Goal: Information Seeking & Learning: Learn about a topic

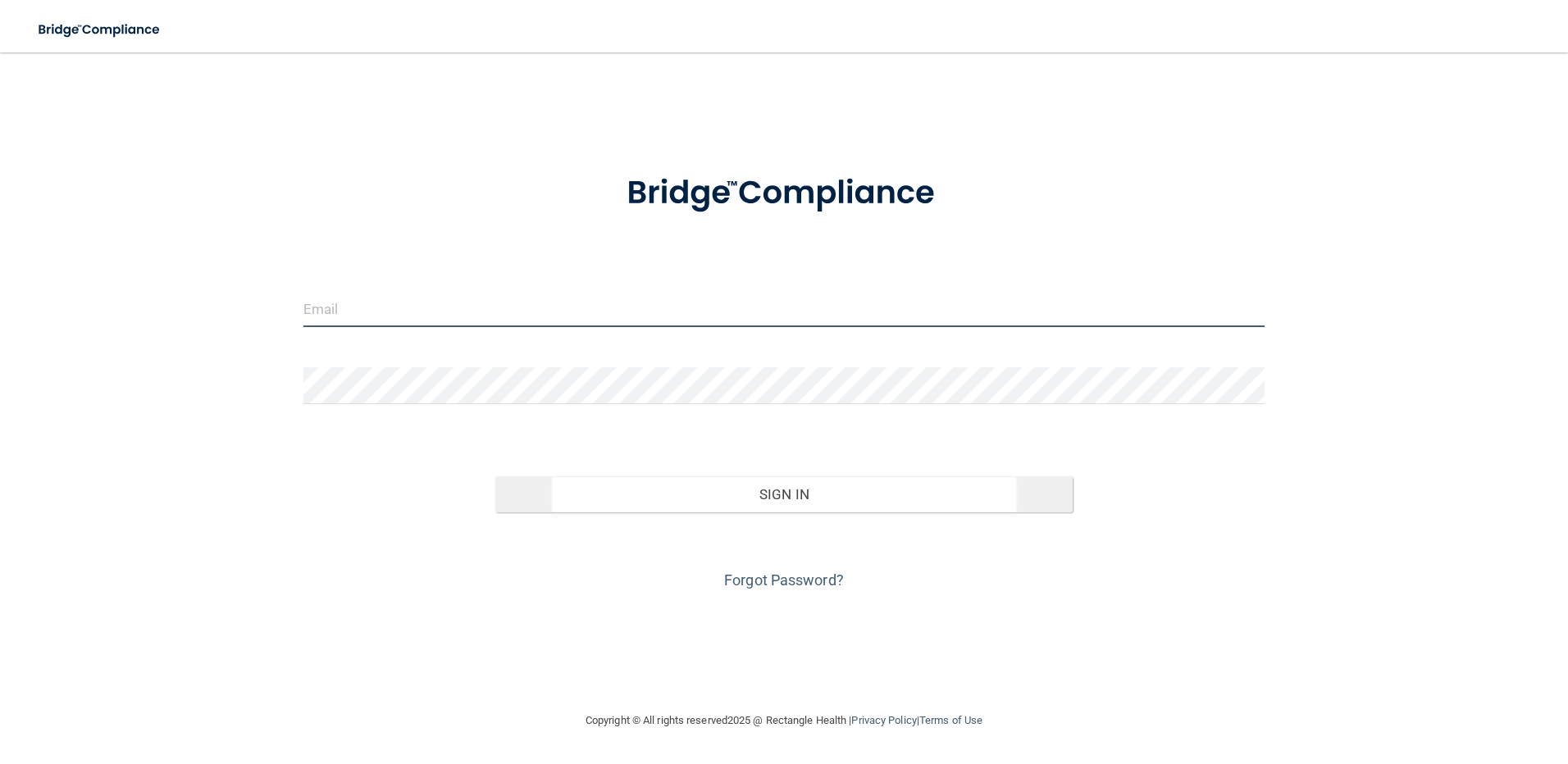
type input "[PERSON_NAME][EMAIL_ADDRESS][PERSON_NAME][DOMAIN_NAME]"
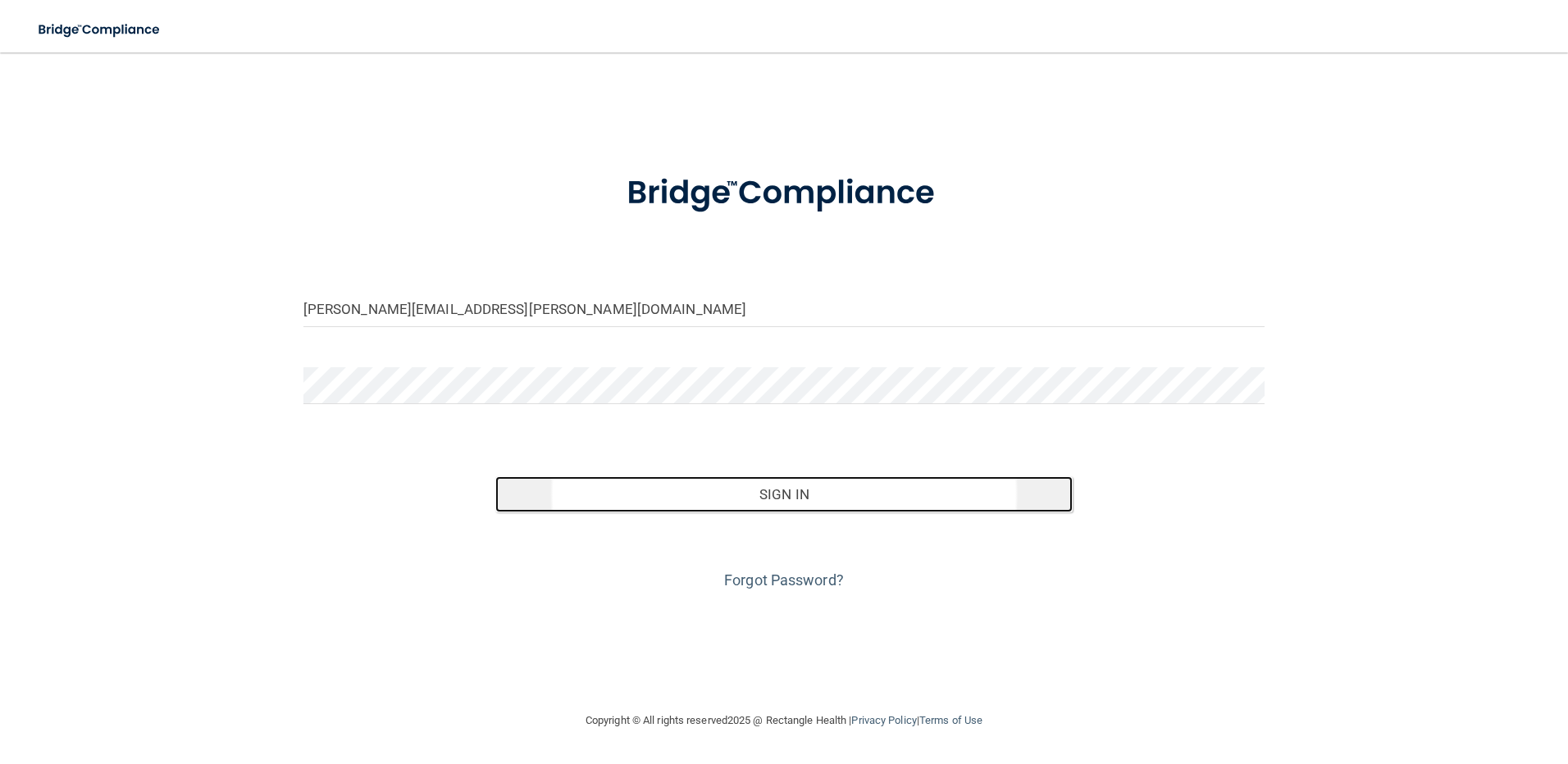
click at [744, 498] on button "Sign In" at bounding box center [784, 494] width 577 height 36
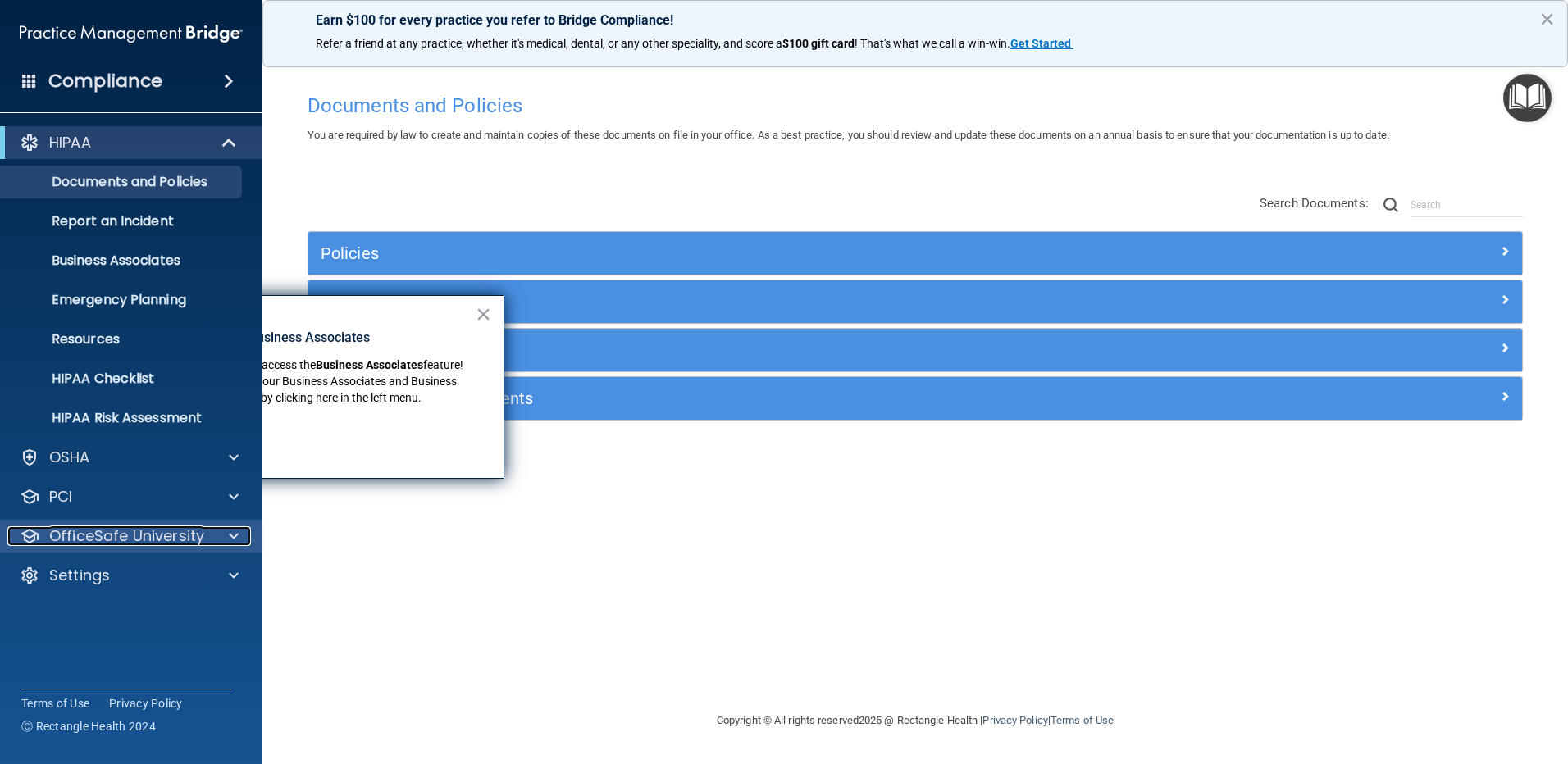
click at [106, 536] on p "OfficeSafe University" at bounding box center [127, 536] width 155 height 20
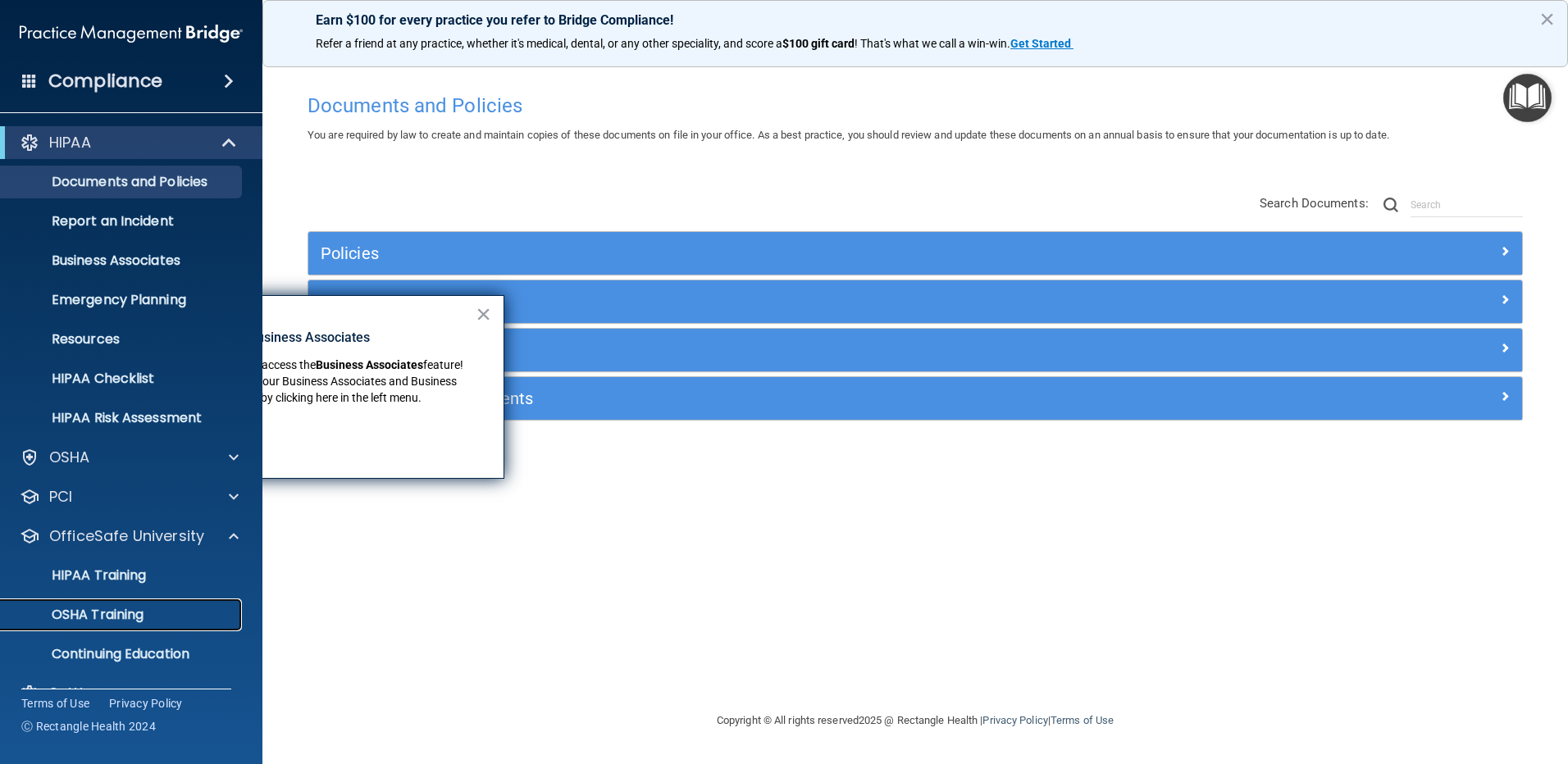
click at [114, 613] on p "OSHA Training" at bounding box center [76, 614] width 133 height 16
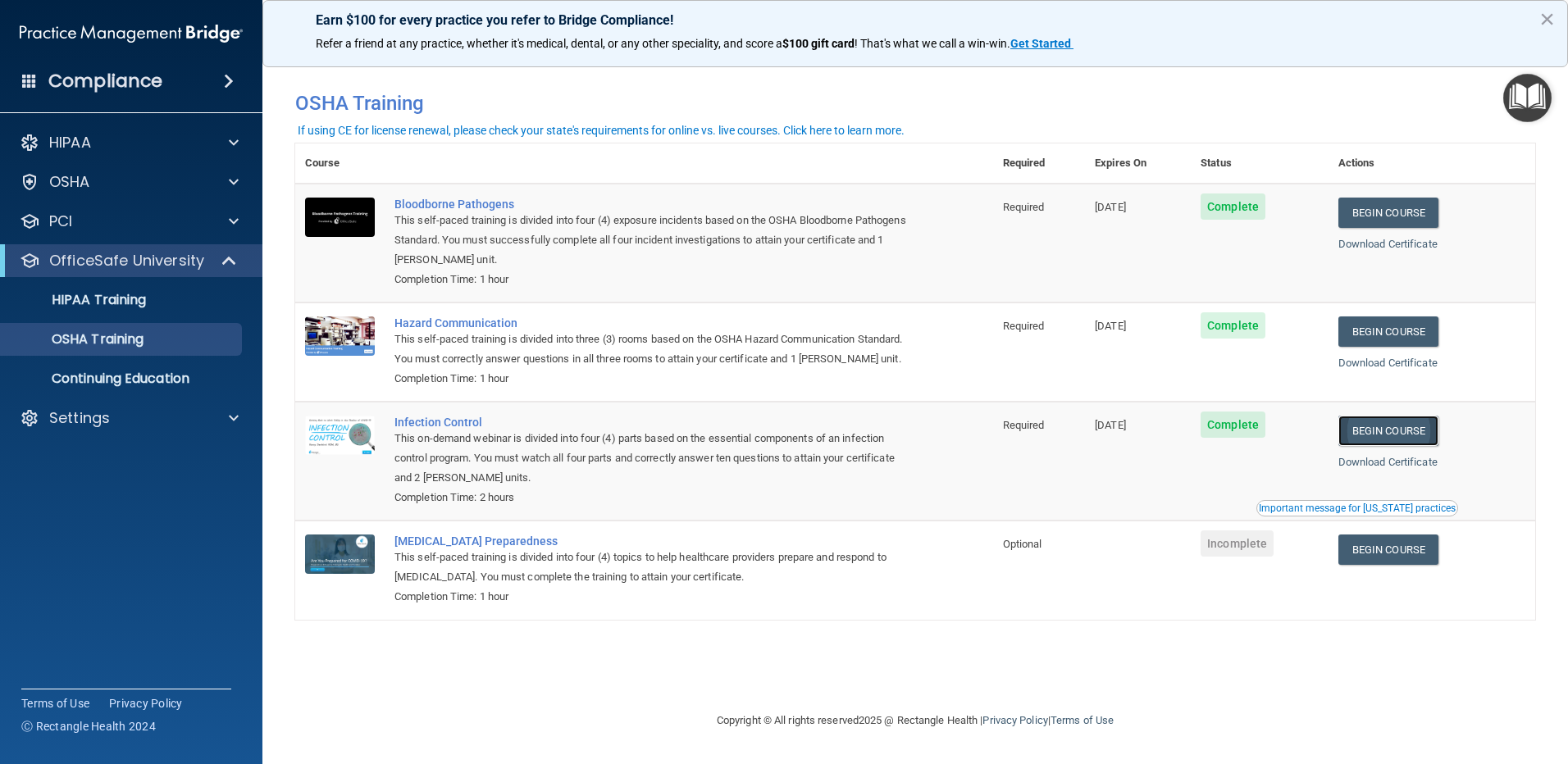
click at [1387, 445] on link "Begin Course" at bounding box center [1388, 431] width 100 height 31
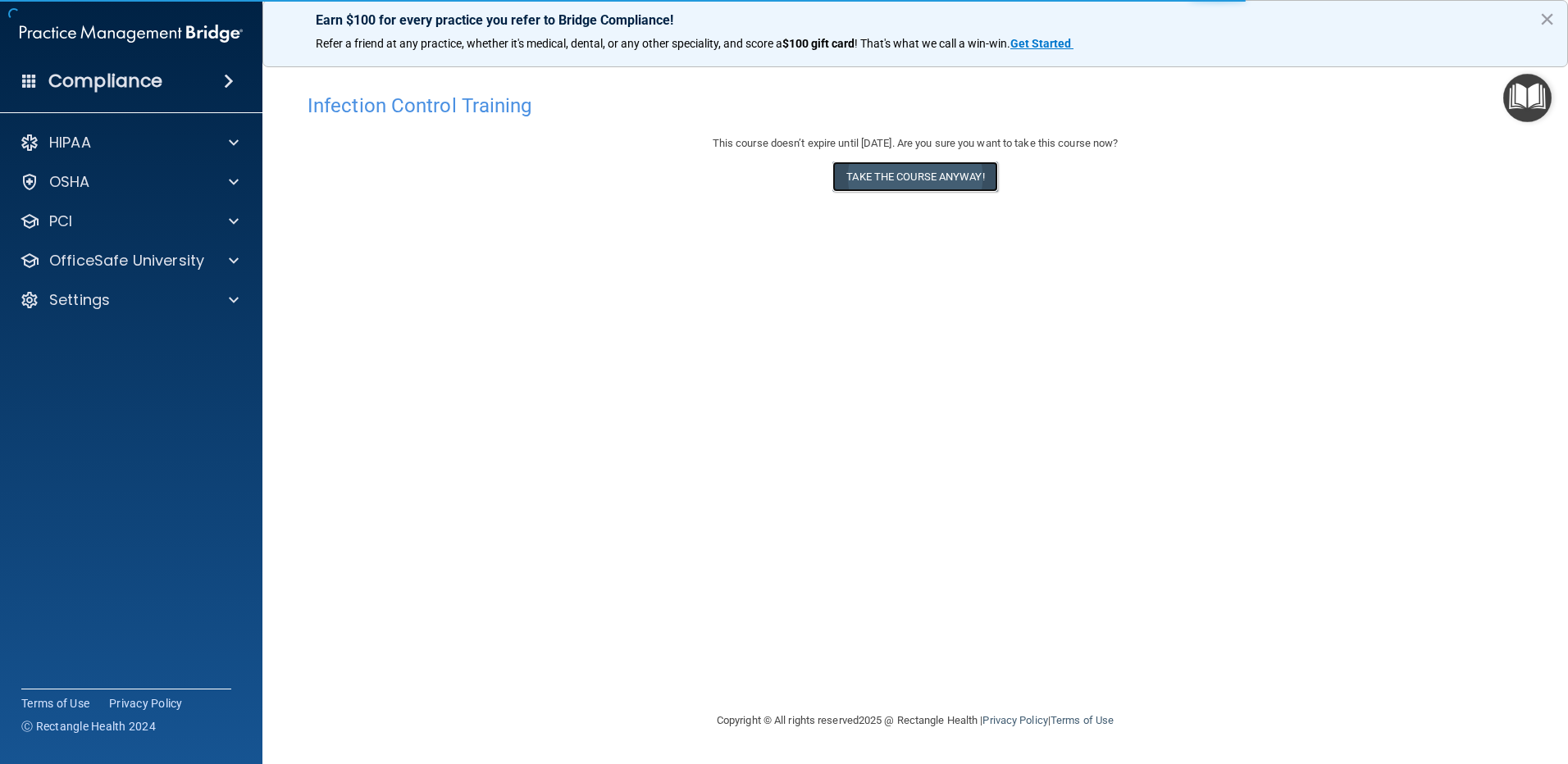
click at [905, 172] on button "Take the course anyway!" at bounding box center [914, 176] width 165 height 31
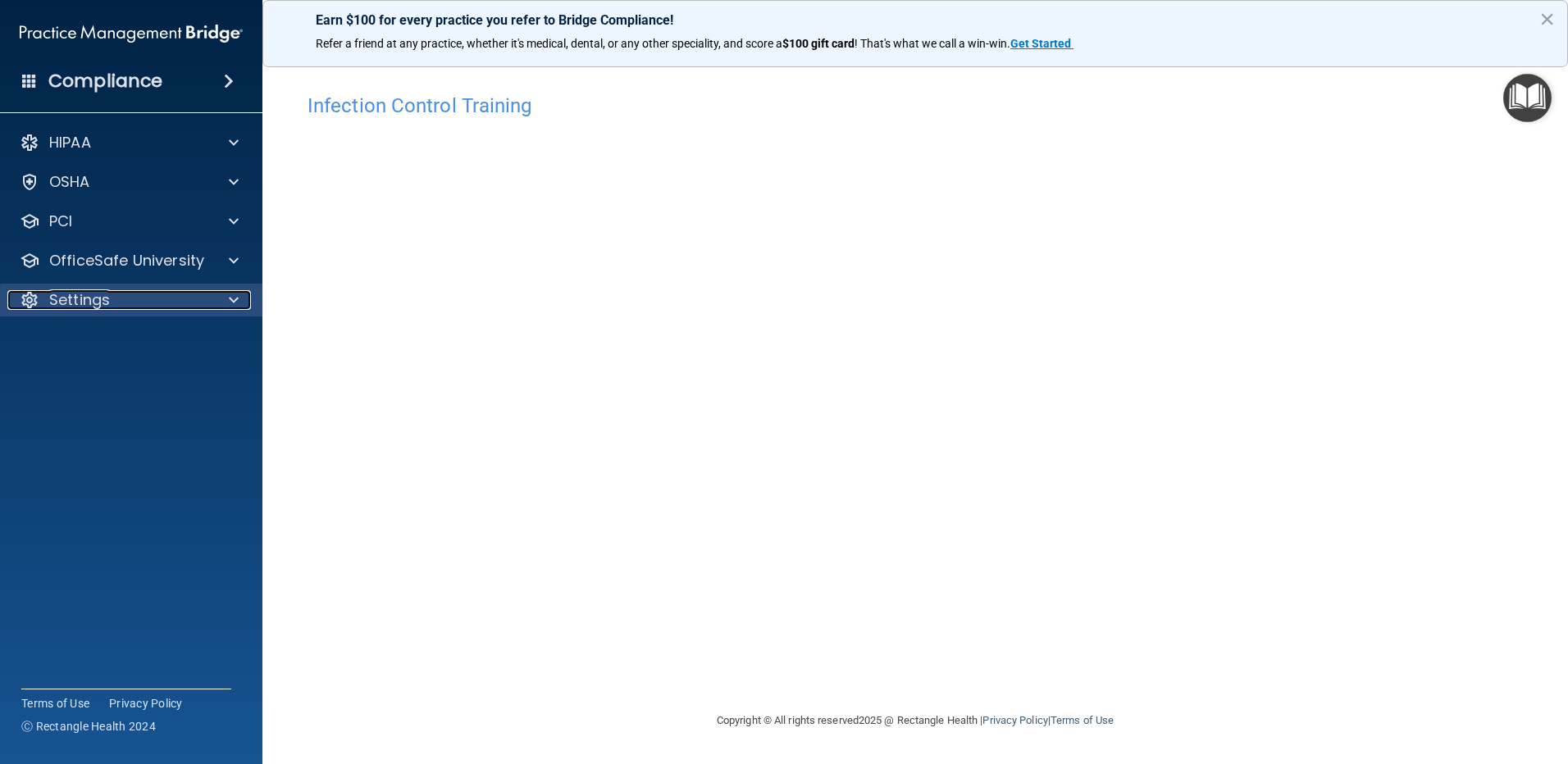
click at [70, 299] on p "Settings" at bounding box center [80, 299] width 61 height 20
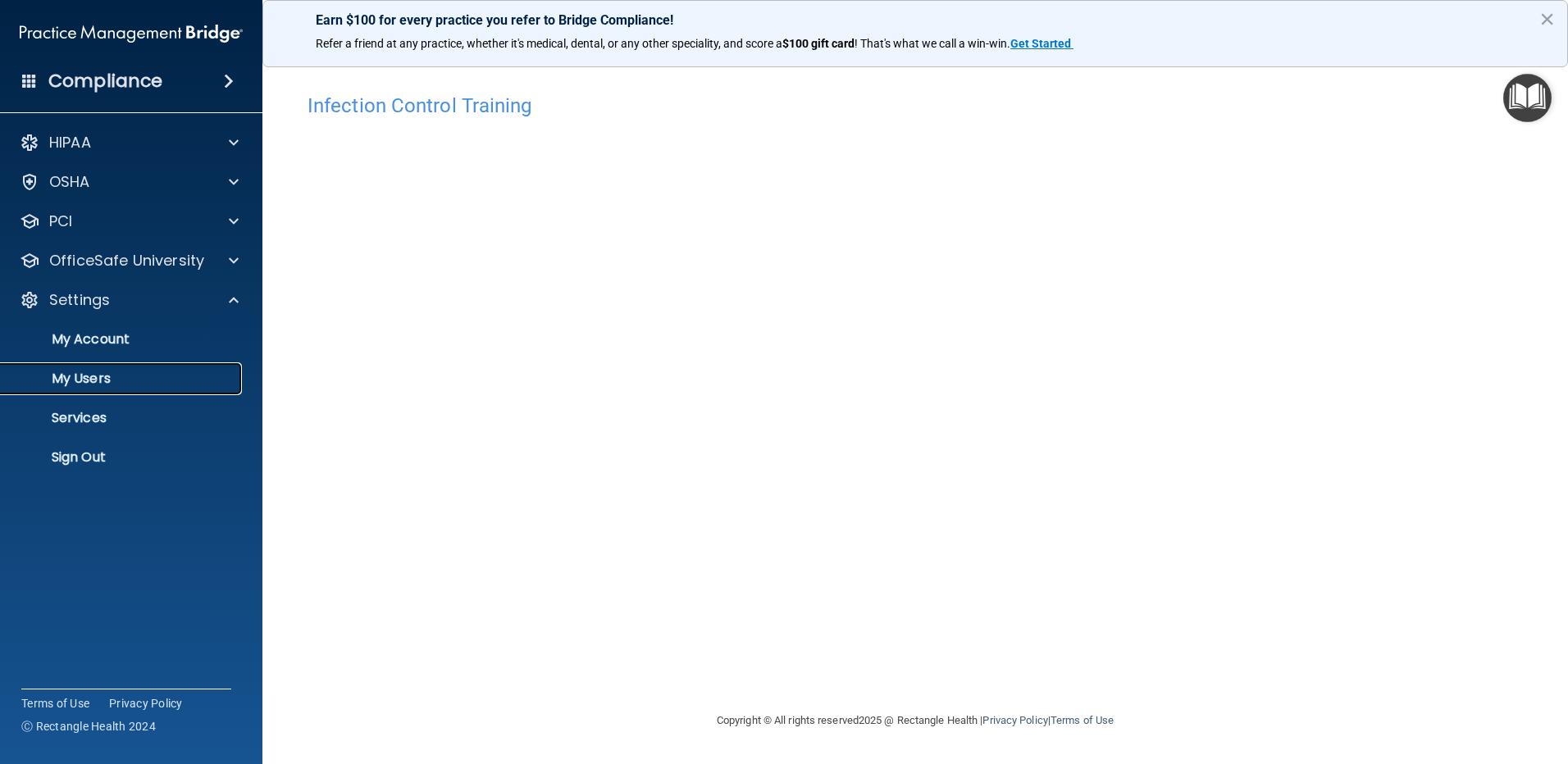
click at [83, 382] on p "My Users" at bounding box center [122, 378] width 224 height 16
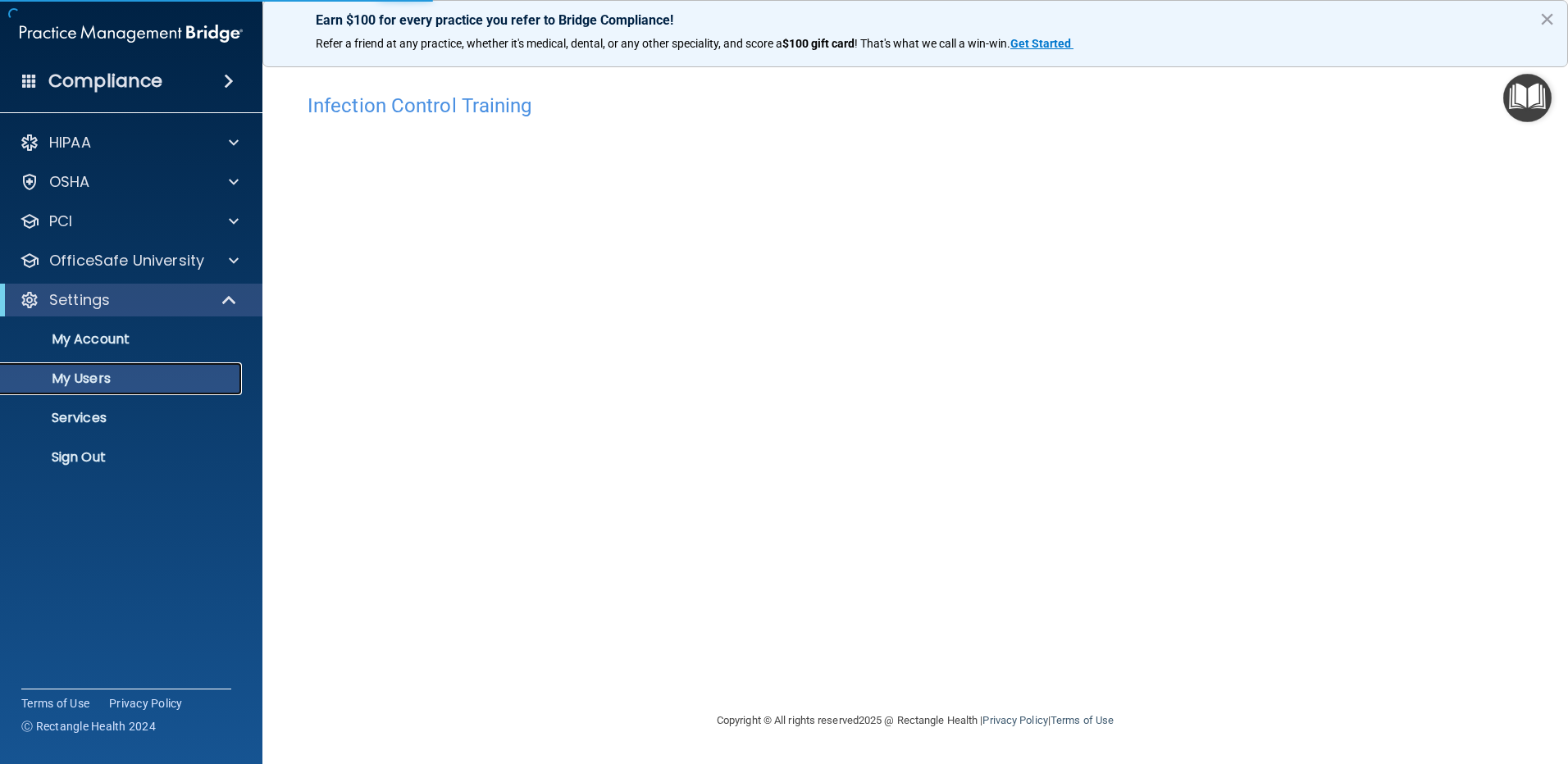
select select "20"
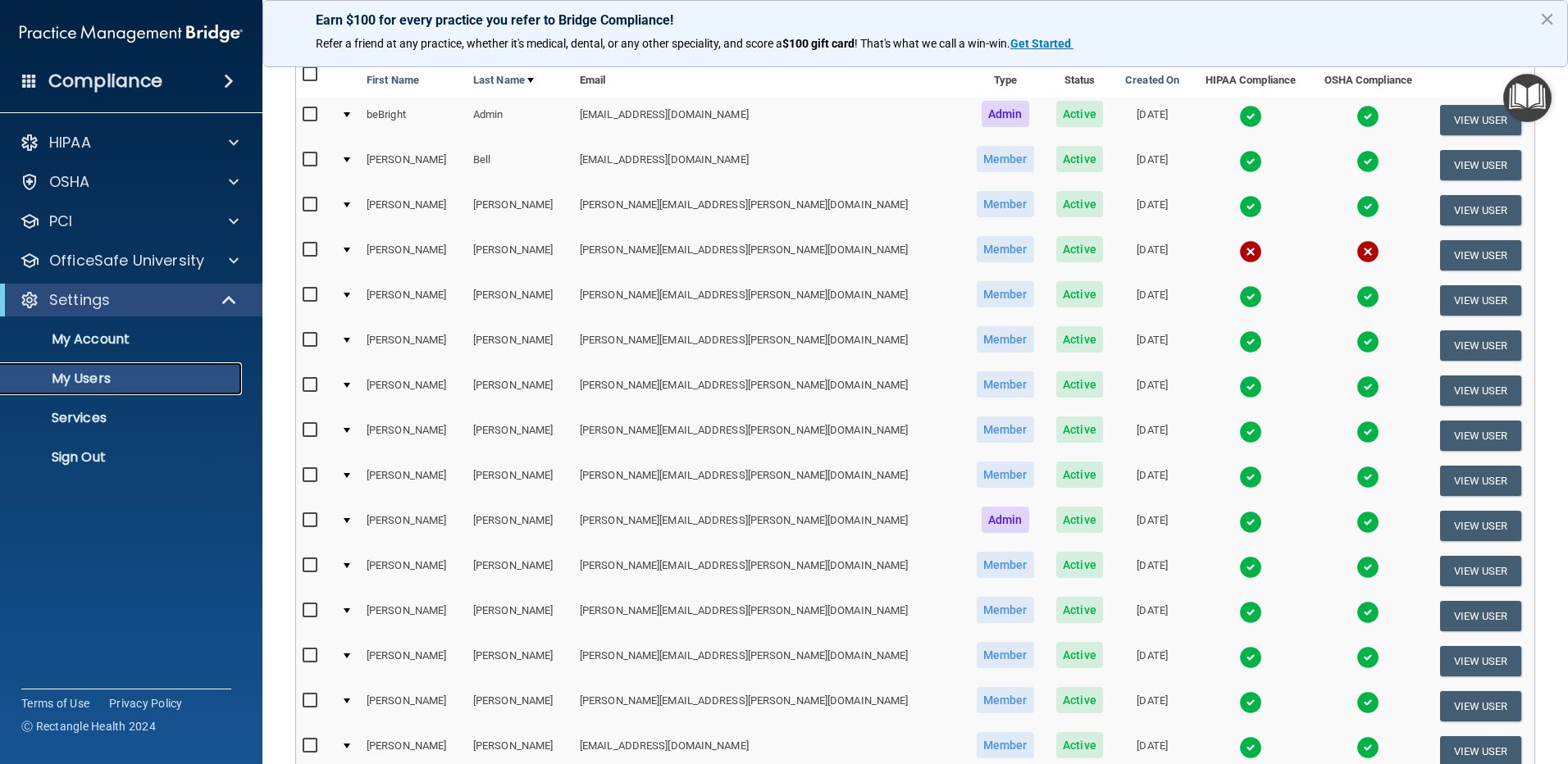
scroll to position [164, 0]
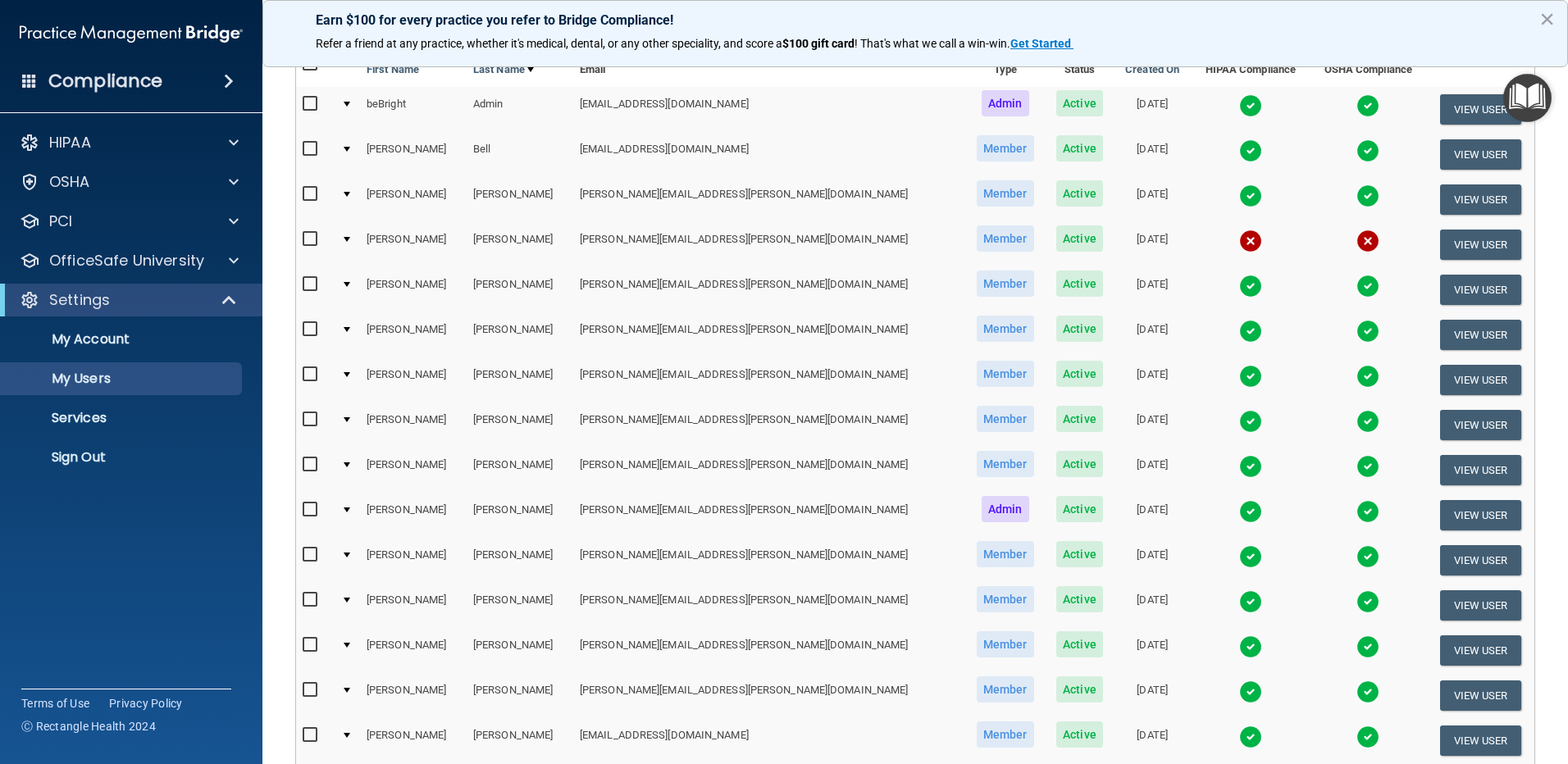
click at [1239, 513] on img at bounding box center [1250, 511] width 23 height 23
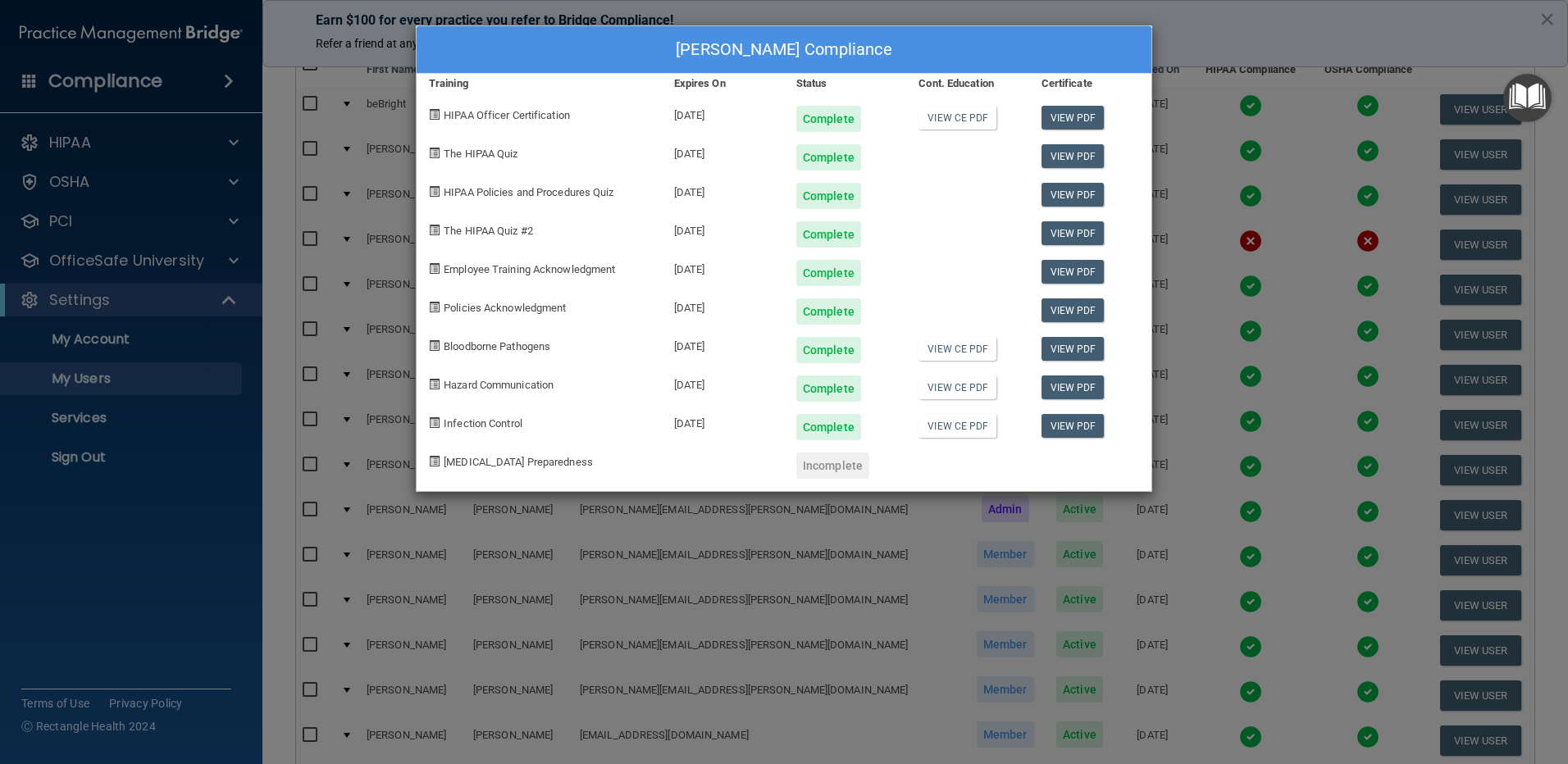
click at [1264, 36] on div "Martha Gerwin's Compliance Training Expires On Status Cont. Education Certifica…" at bounding box center [784, 382] width 1568 height 764
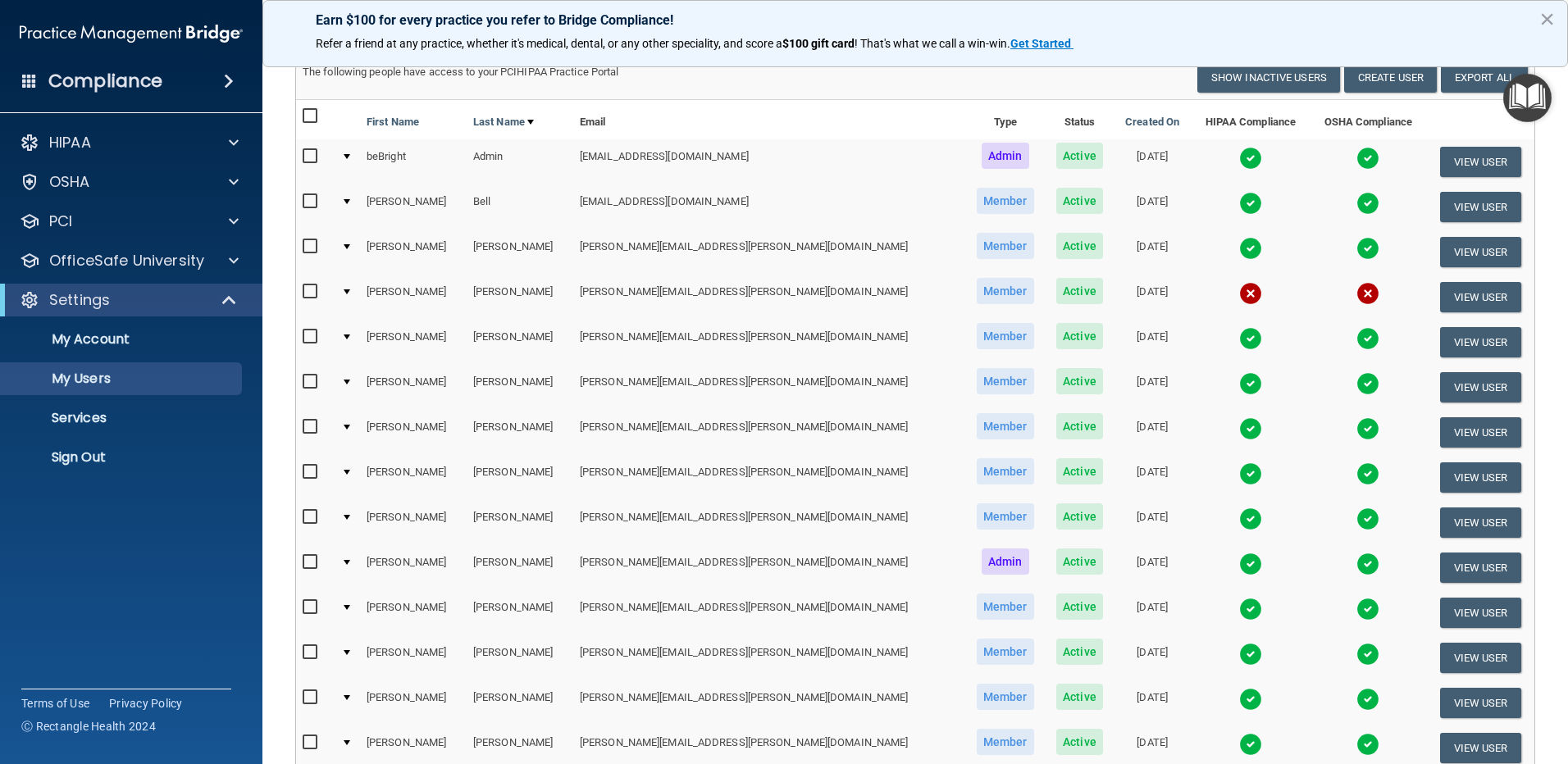
scroll to position [82, 0]
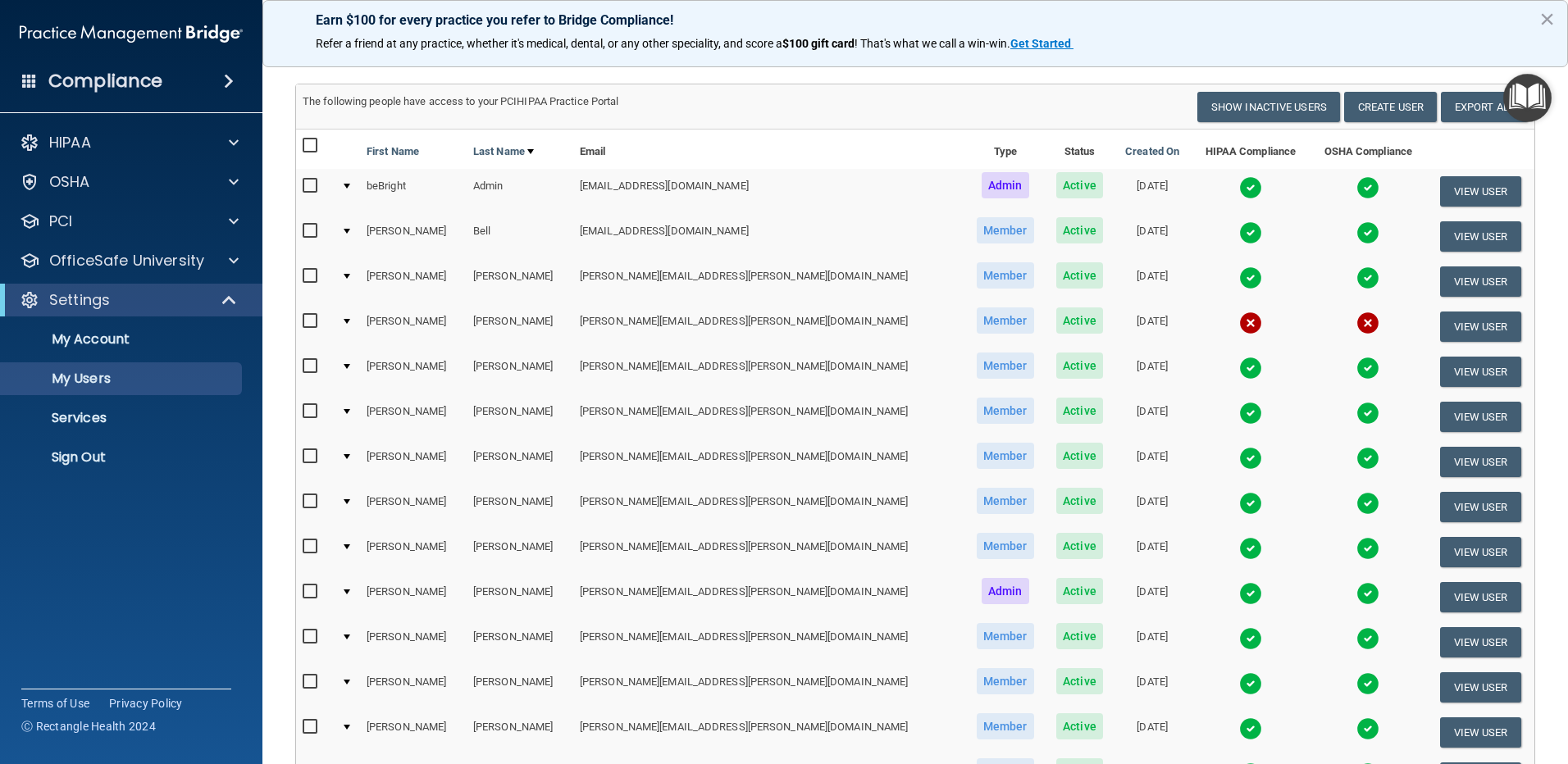
click at [1239, 412] on img at bounding box center [1250, 413] width 23 height 23
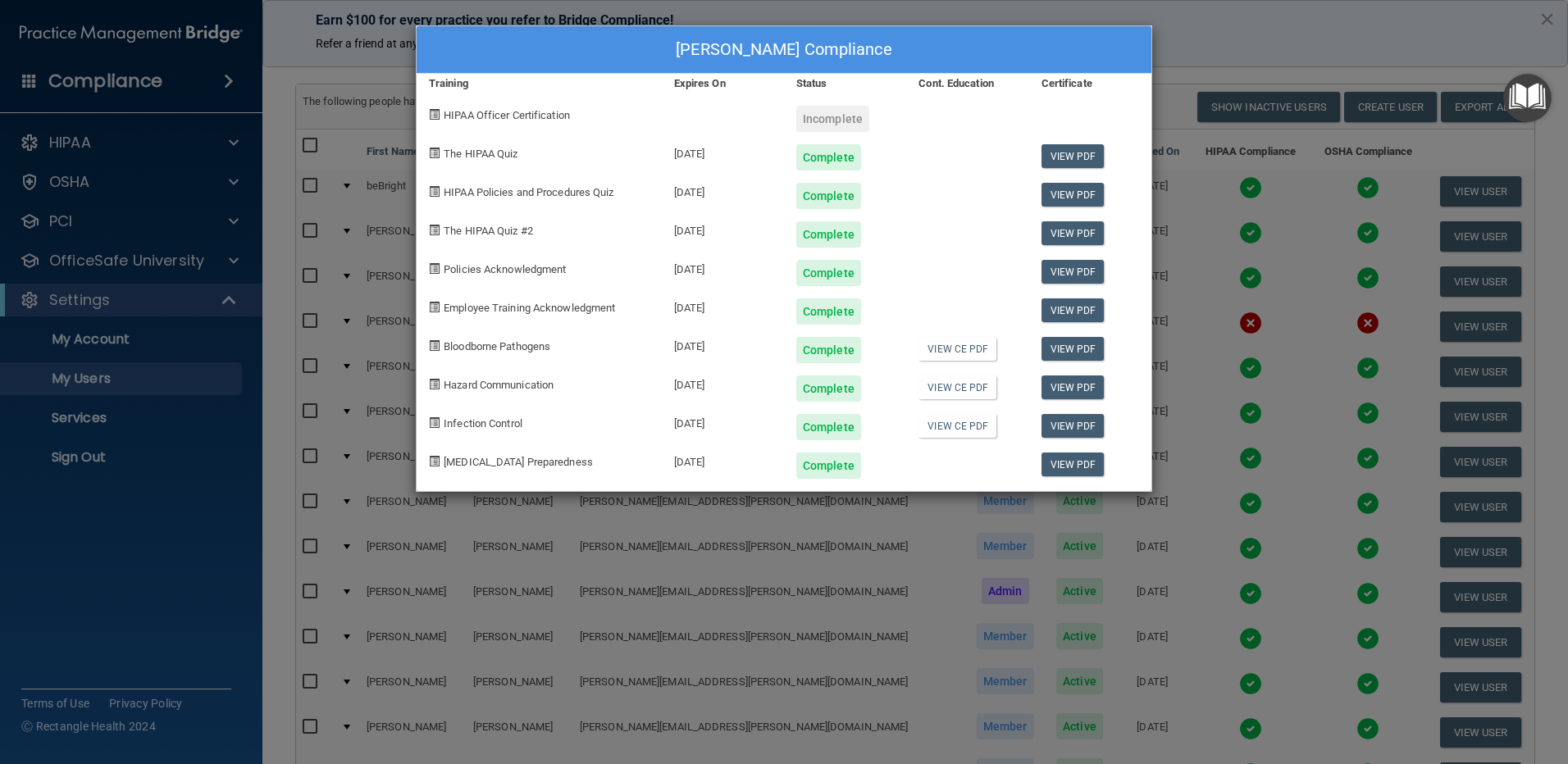
click at [1206, 45] on div "Brandi Eldridge's Compliance Training Expires On Status Cont. Education Certifi…" at bounding box center [784, 382] width 1568 height 764
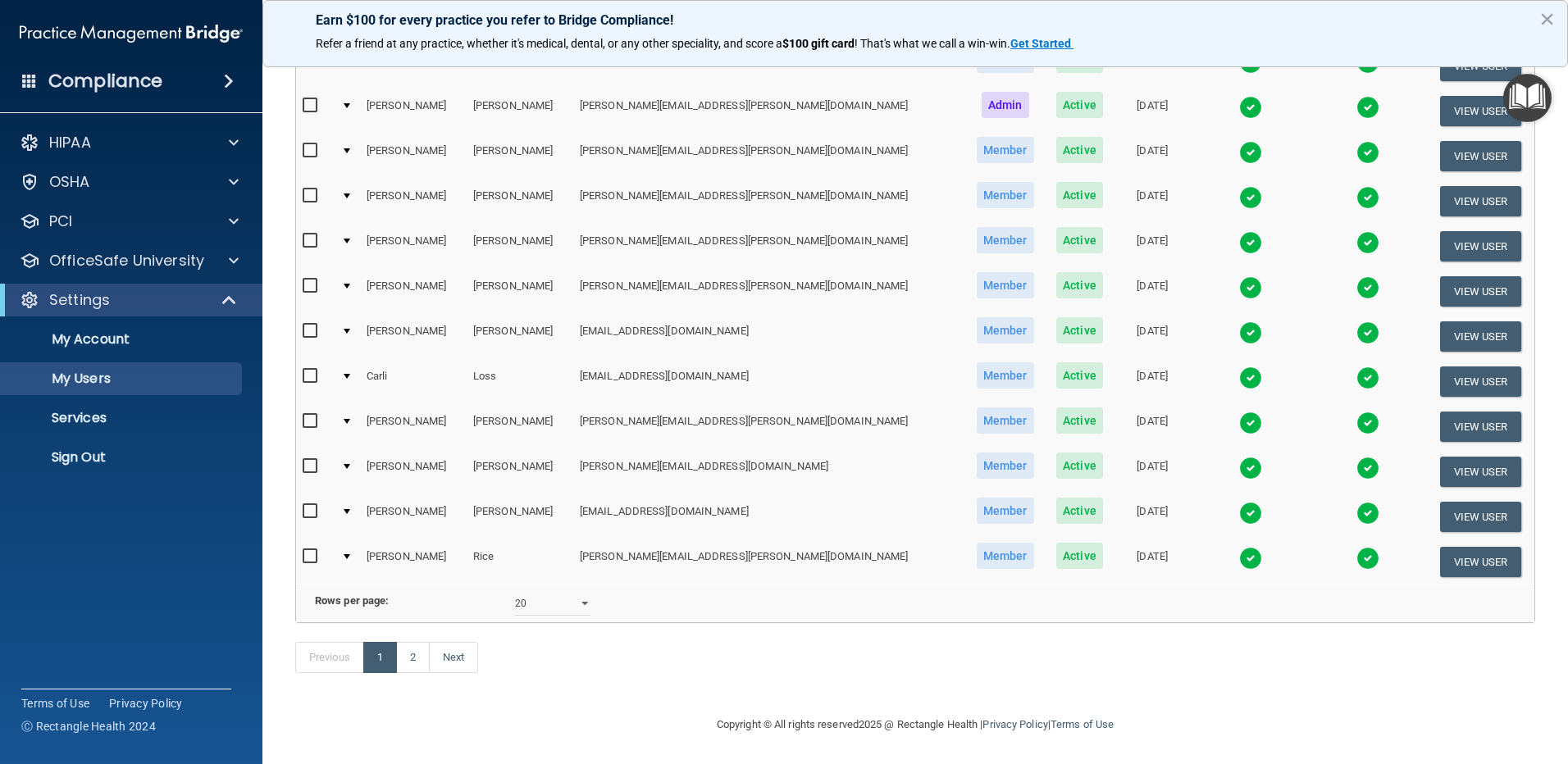
scroll to position [592, 0]
click at [416, 653] on link "2" at bounding box center [412, 657] width 33 height 31
select select "20"
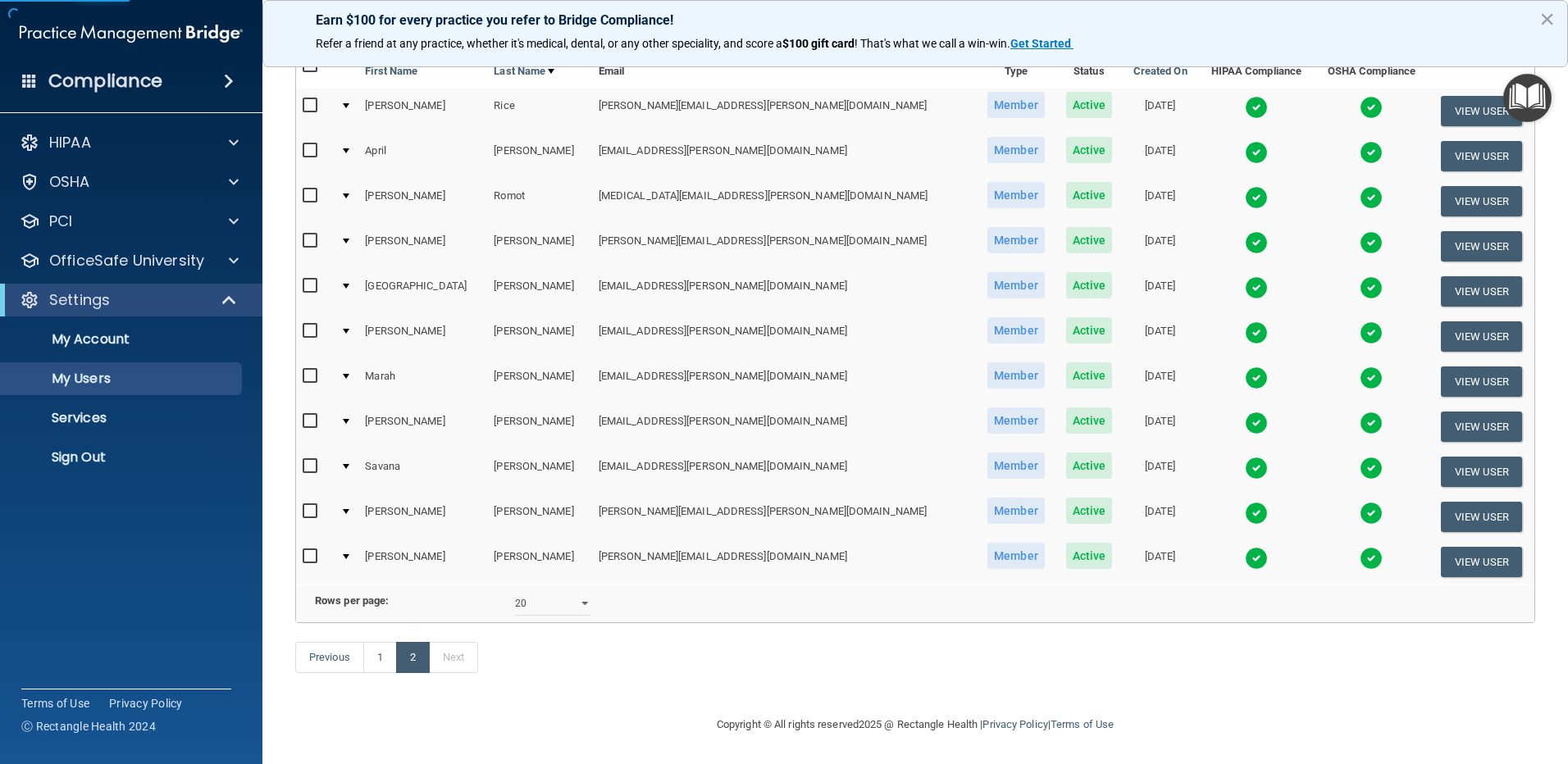
scroll to position [187, 0]
click at [1244, 231] on img at bounding box center [1256, 242] width 23 height 23
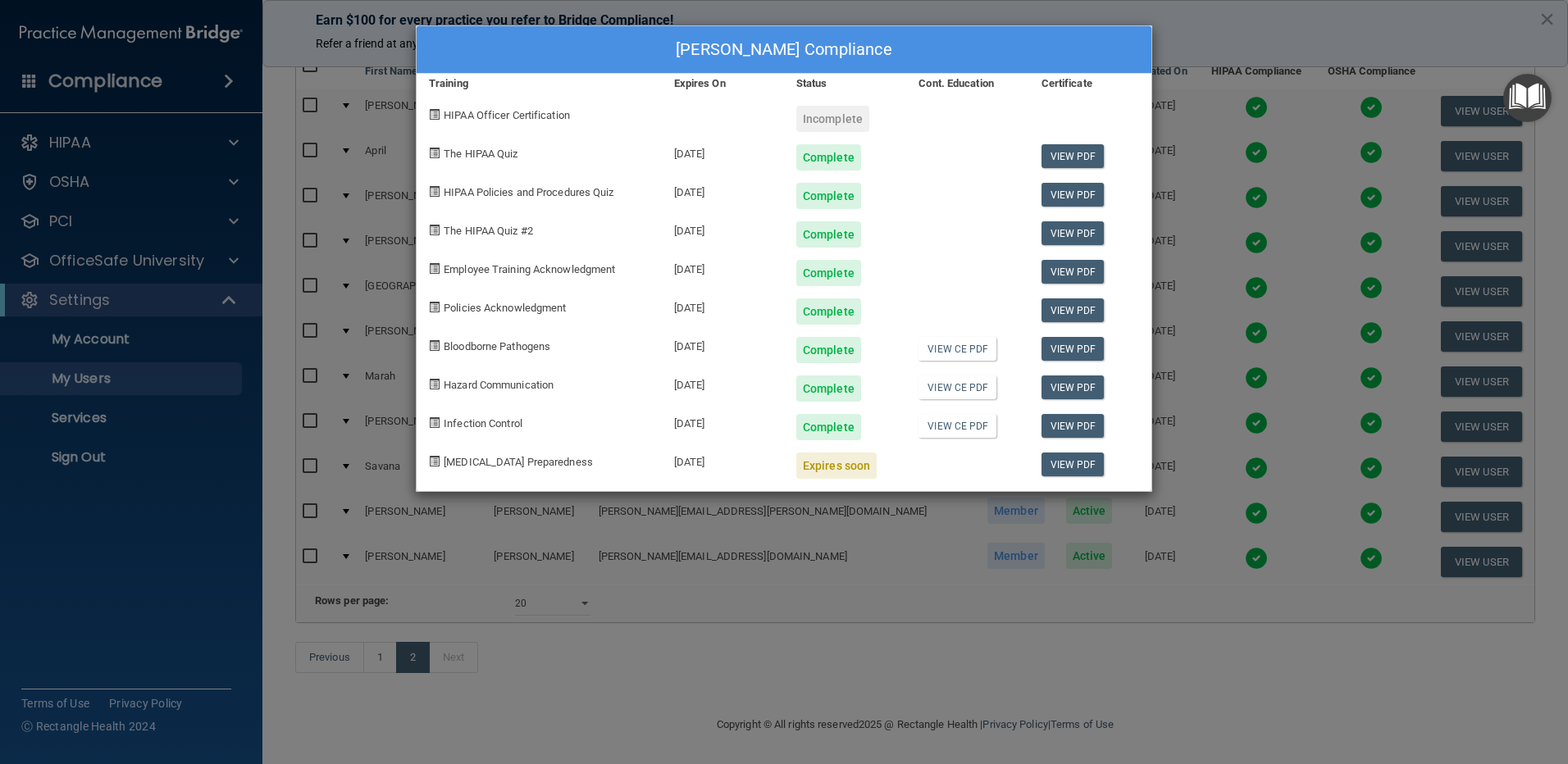
click at [1249, 27] on div "Ashley Schutt's Compliance Training Expires On Status Cont. Education Certifica…" at bounding box center [784, 382] width 1568 height 764
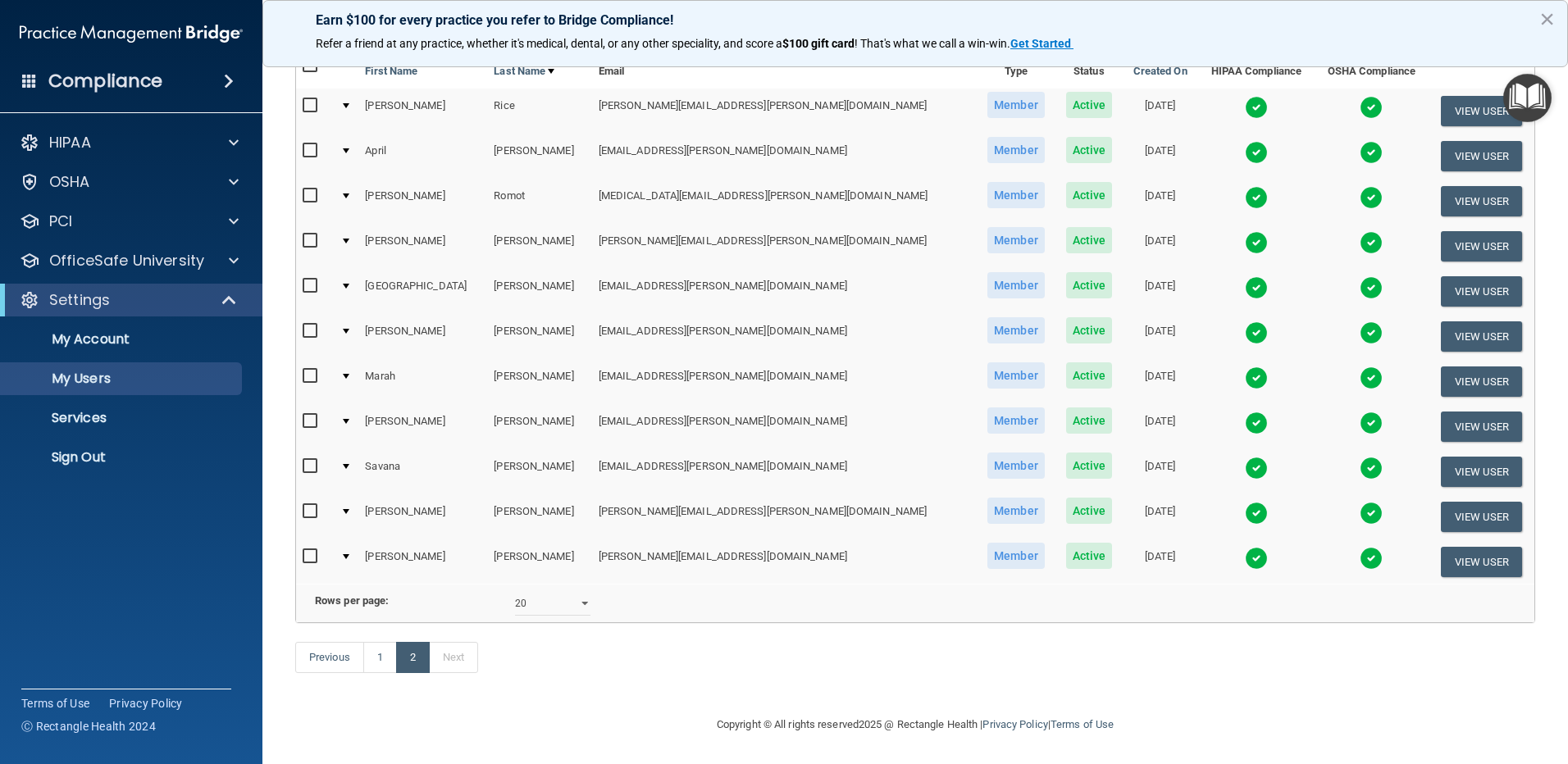
click at [1244, 411] on img at bounding box center [1256, 423] width 23 height 23
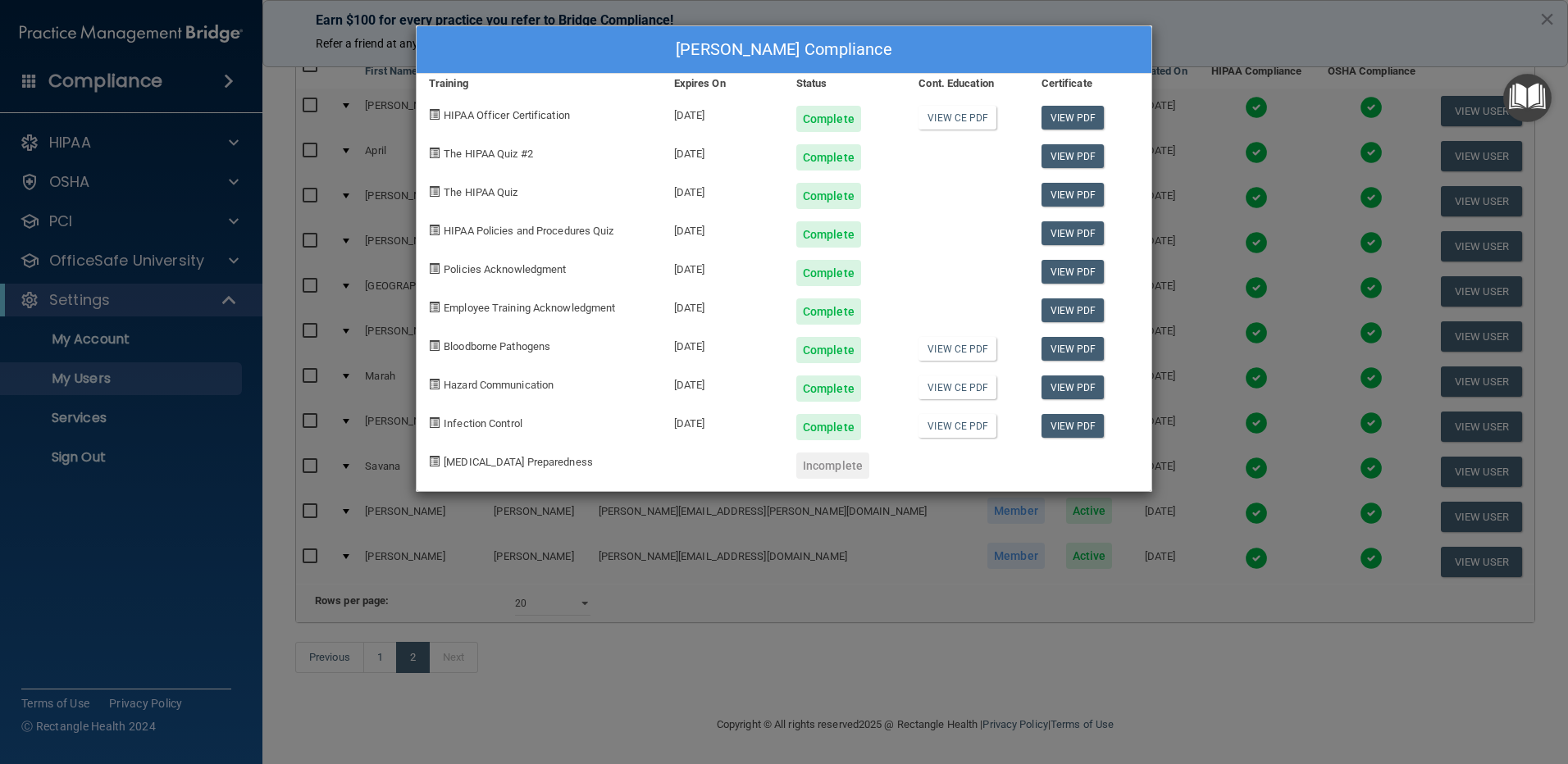
click at [1217, 53] on div "Brittany Templeton's Compliance Training Expires On Status Cont. Education Cert…" at bounding box center [784, 382] width 1568 height 764
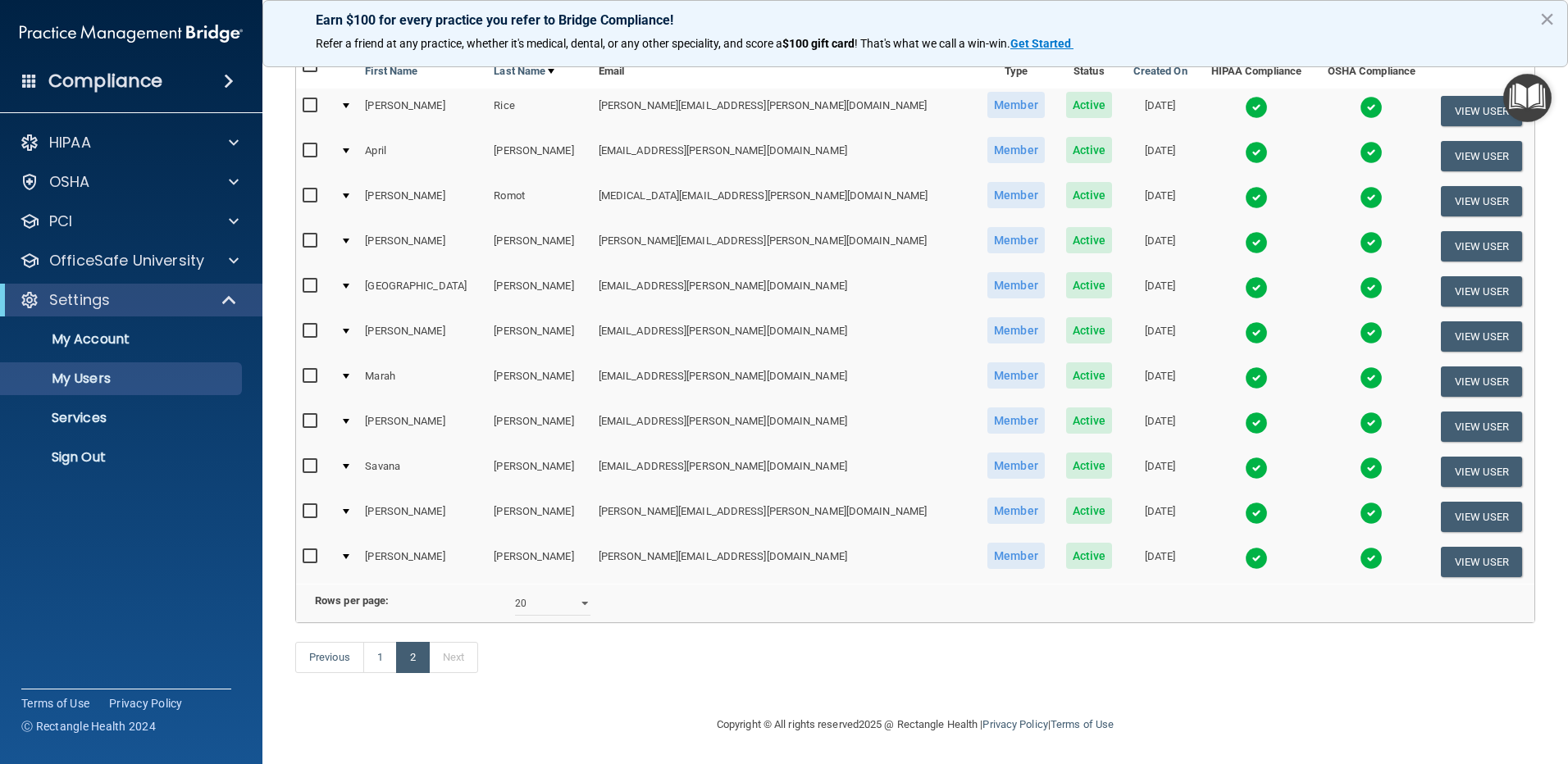
click at [1244, 321] on img at bounding box center [1256, 333] width 23 height 23
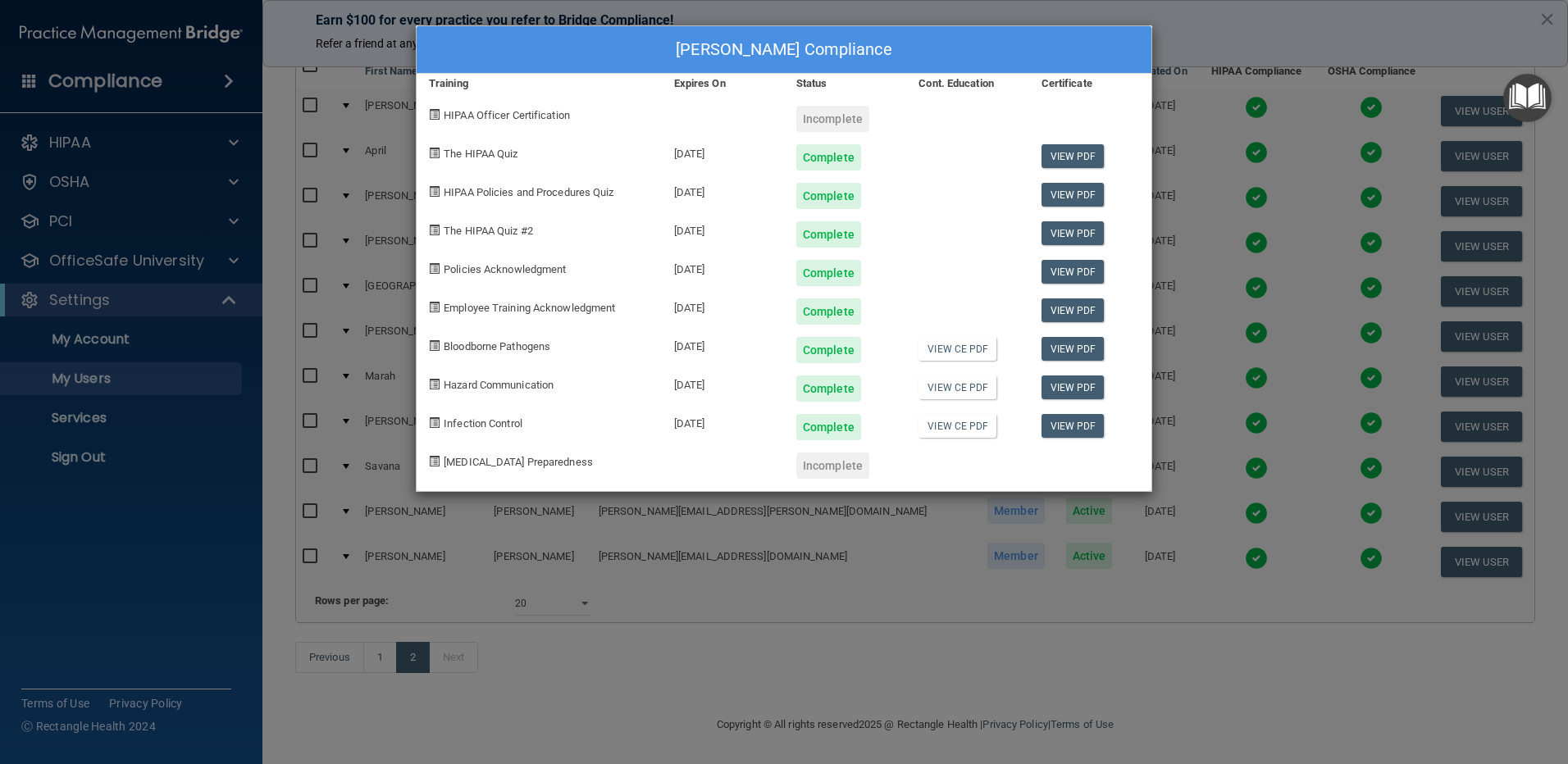
click at [1203, 32] on div "Kara Smith's Compliance Training Expires On Status Cont. Education Certificate …" at bounding box center [784, 382] width 1568 height 764
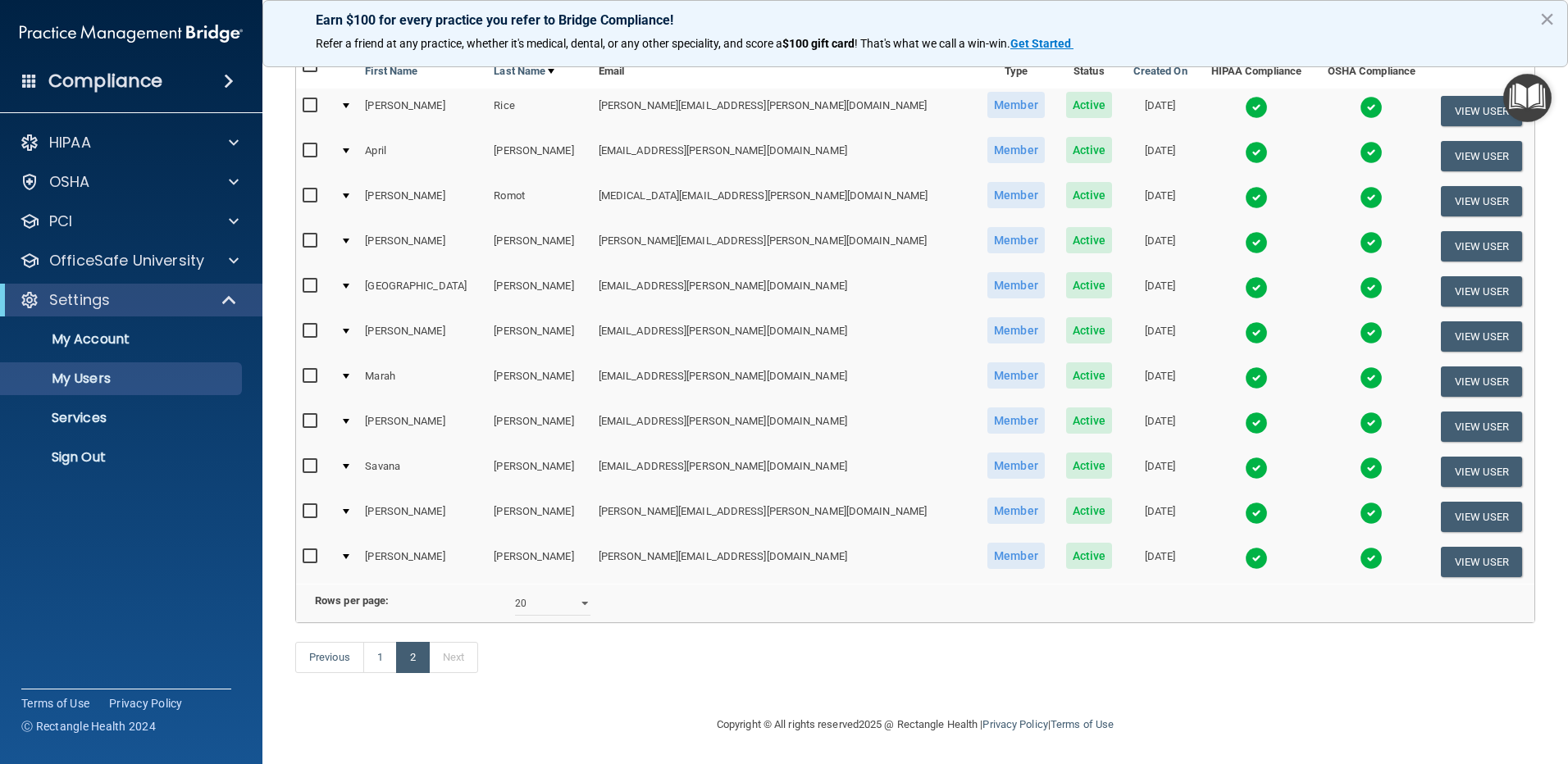
click at [1244, 502] on img at bounding box center [1256, 513] width 23 height 23
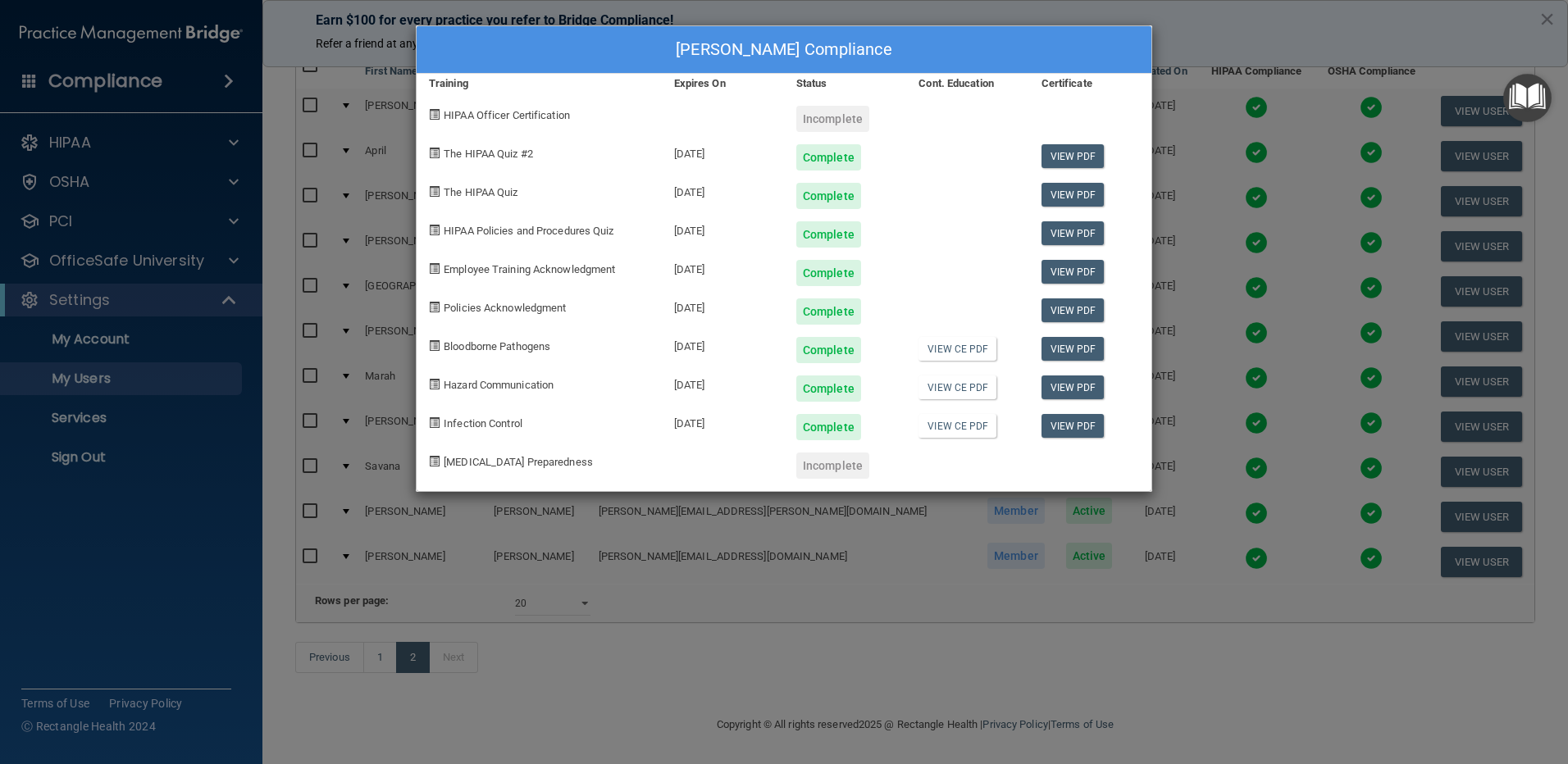
click at [1267, 36] on div "Maria Torres's Compliance Training Expires On Status Cont. Education Certificat…" at bounding box center [784, 382] width 1568 height 764
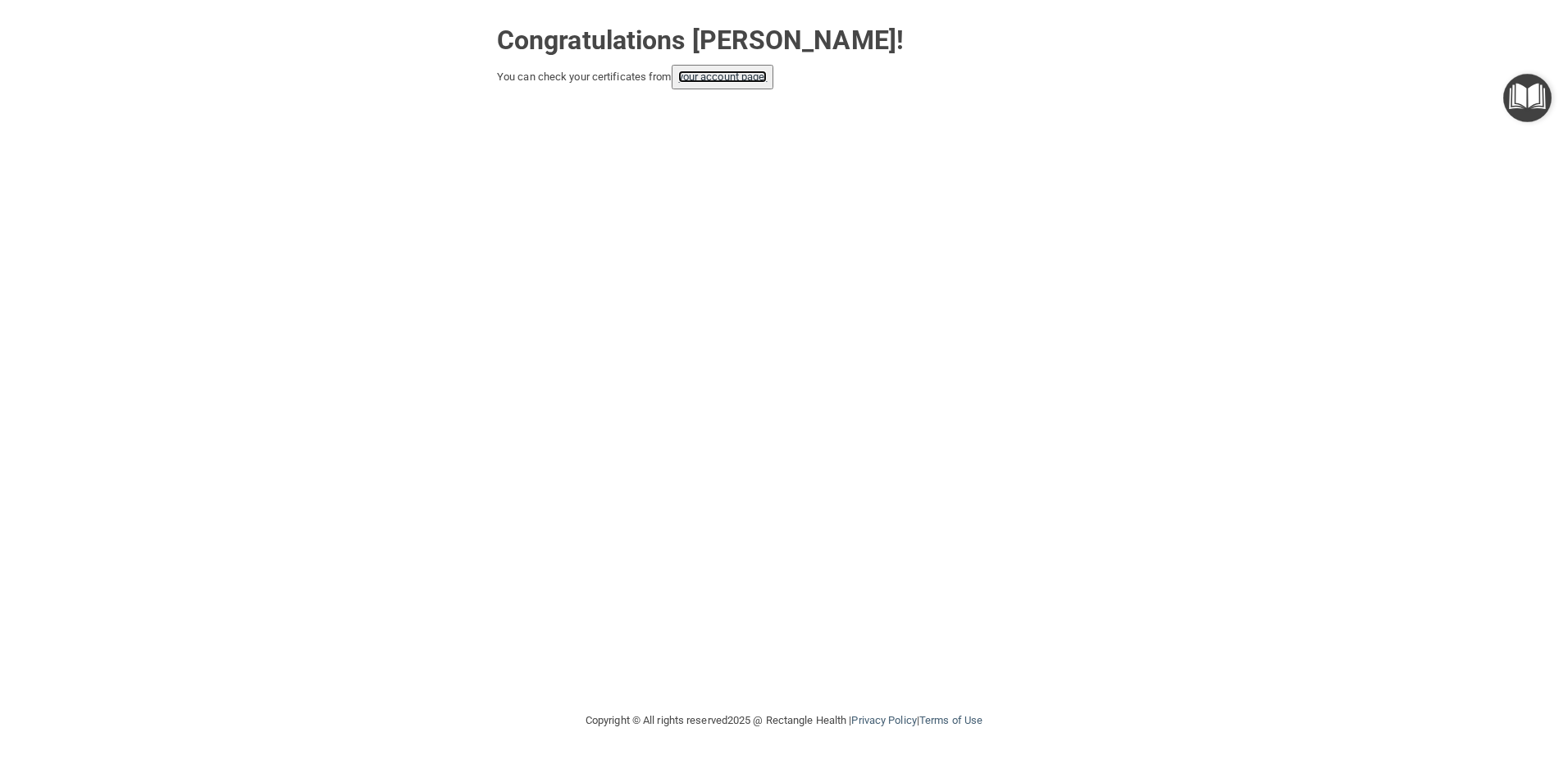
click at [734, 74] on link "your account page!" at bounding box center [723, 76] width 90 height 12
